Goal: Check status: Check status

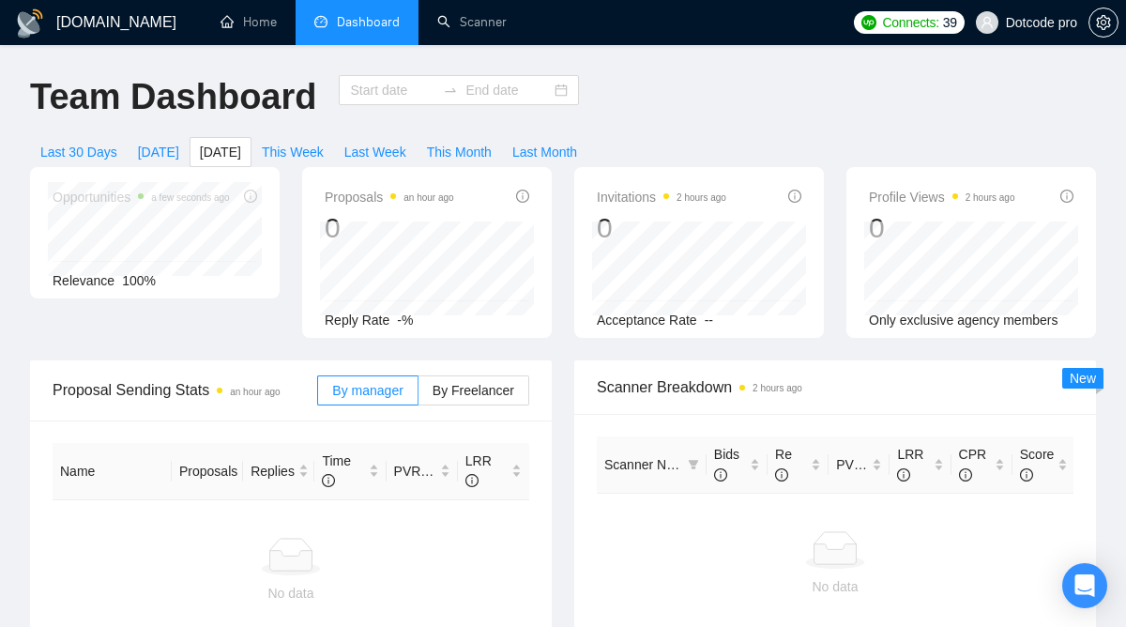
type input "[DATE]"
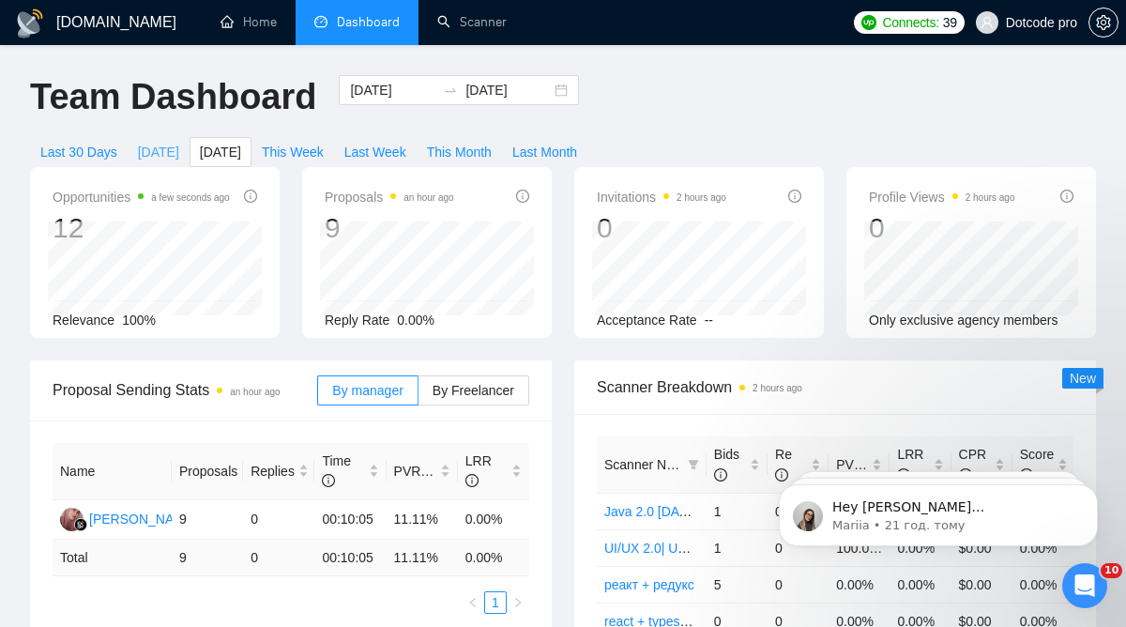
click at [152, 145] on span "[DATE]" at bounding box center [158, 152] width 41 height 21
type input "2025-09-08"
